Goal: Find specific page/section: Find specific page/section

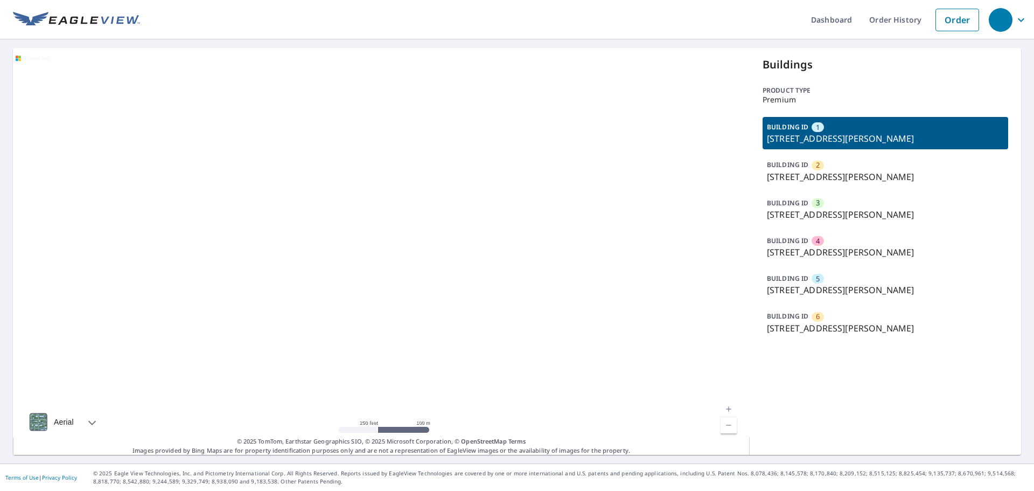
click at [802, 251] on p "[STREET_ADDRESS][PERSON_NAME]" at bounding box center [885, 252] width 237 height 13
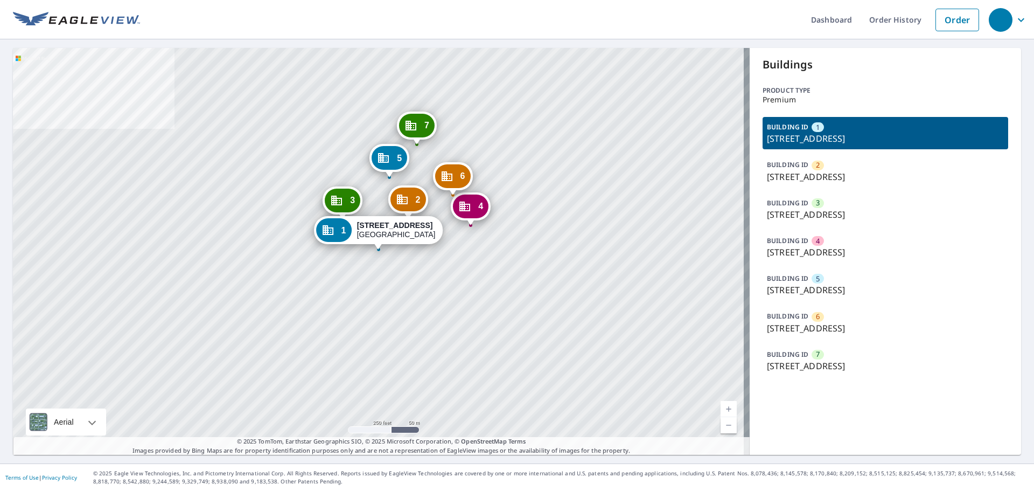
click at [839, 213] on p "[STREET_ADDRESS]" at bounding box center [885, 214] width 237 height 13
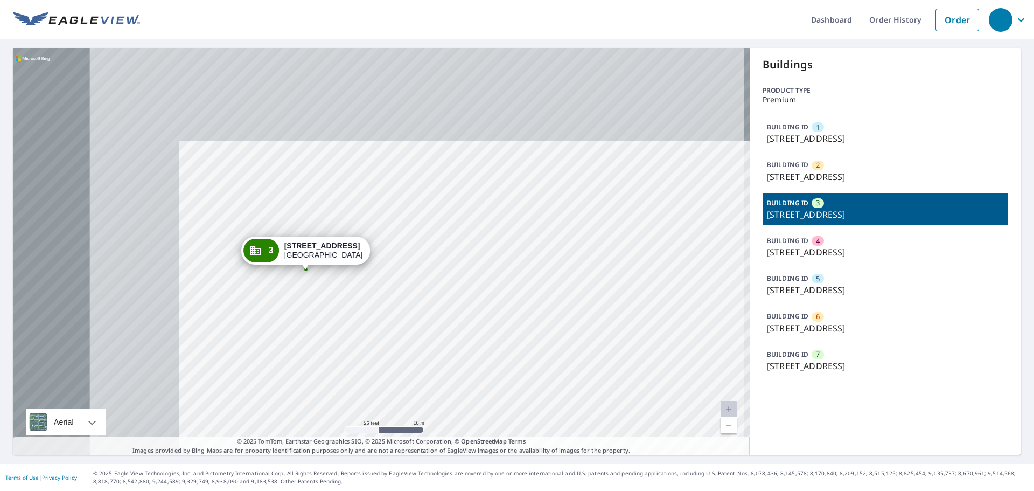
drag, startPoint x: 260, startPoint y: 237, endPoint x: 502, endPoint y: 360, distance: 271.3
click at [502, 360] on div "1 [STREET_ADDRESS] 2 [STREET_ADDRESS] 4 [STREET_ADDRESS] 5 [STREET_ADDRESS] 6 […" at bounding box center [381, 251] width 737 height 407
